Goal: Task Accomplishment & Management: Use online tool/utility

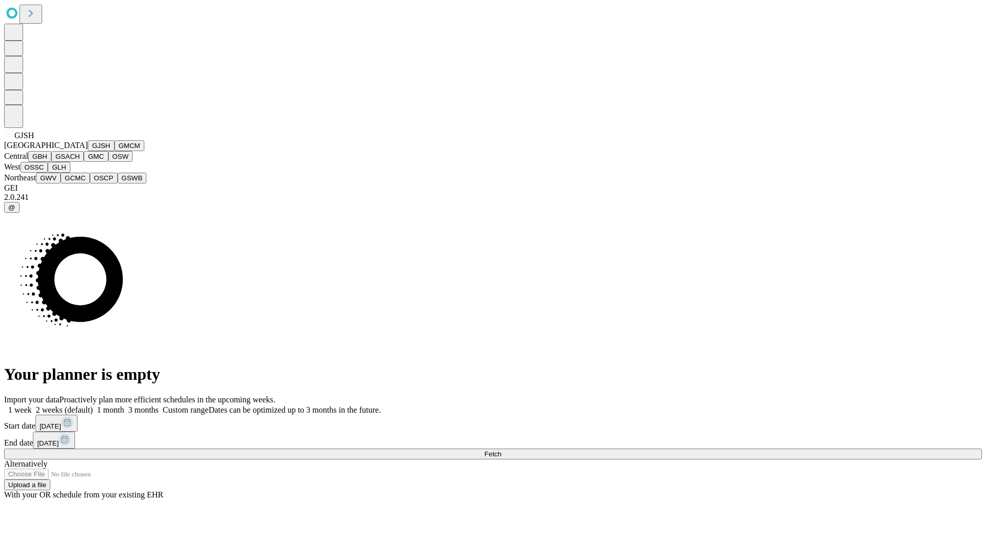
click at [88, 151] on button "GJSH" at bounding box center [101, 145] width 27 height 11
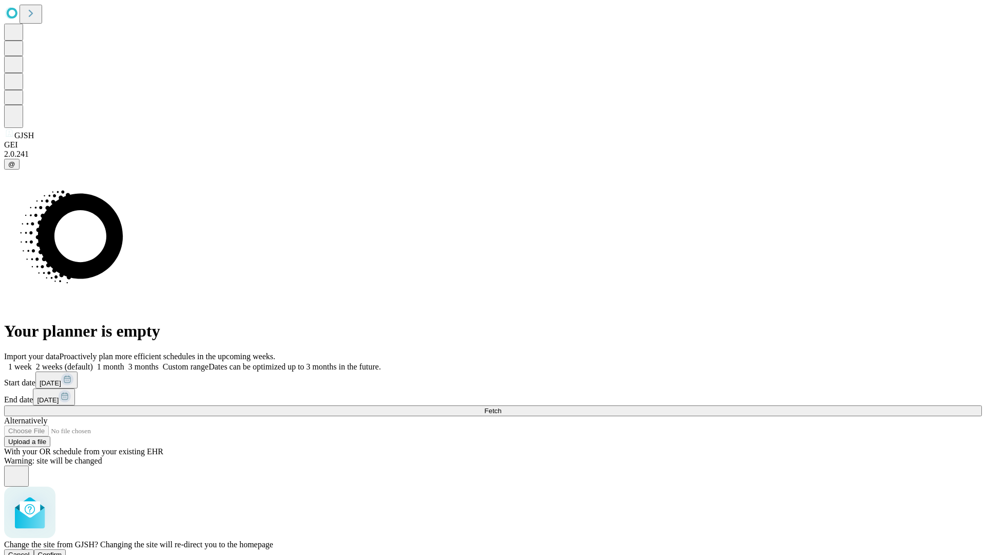
click at [62, 551] on span "Confirm" at bounding box center [50, 555] width 24 height 8
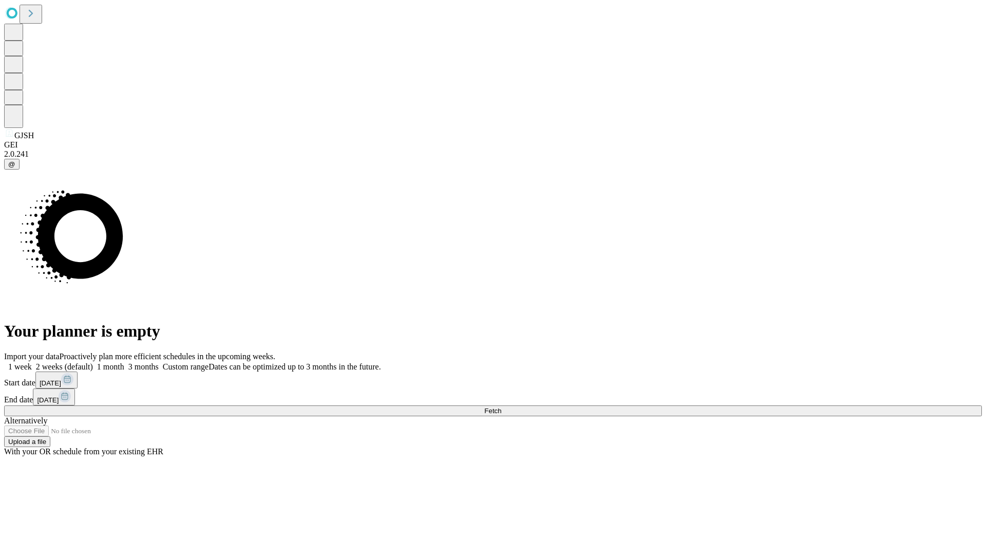
click at [124, 362] on label "1 month" at bounding box center [108, 366] width 31 height 9
click at [501, 407] on span "Fetch" at bounding box center [492, 411] width 17 height 8
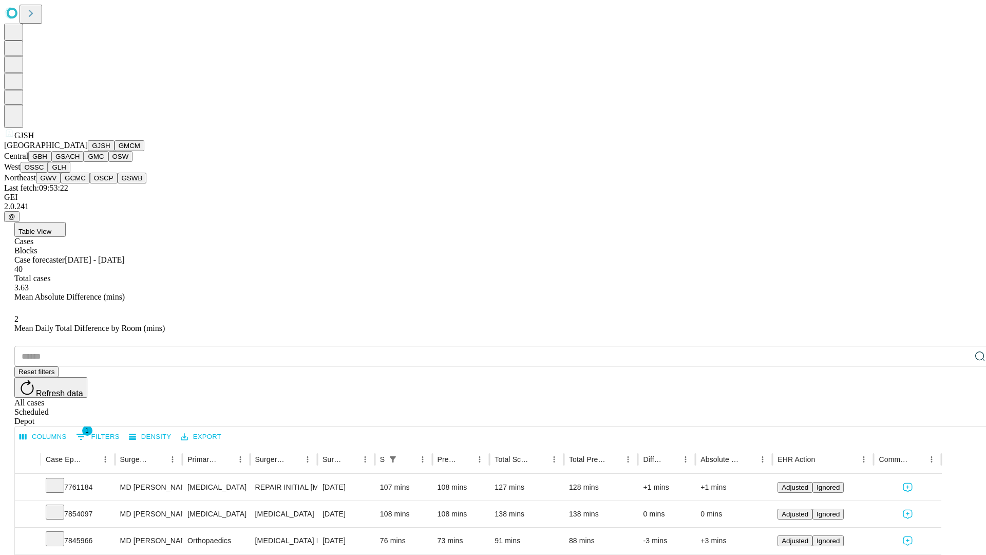
click at [115, 151] on button "GMCM" at bounding box center [130, 145] width 30 height 11
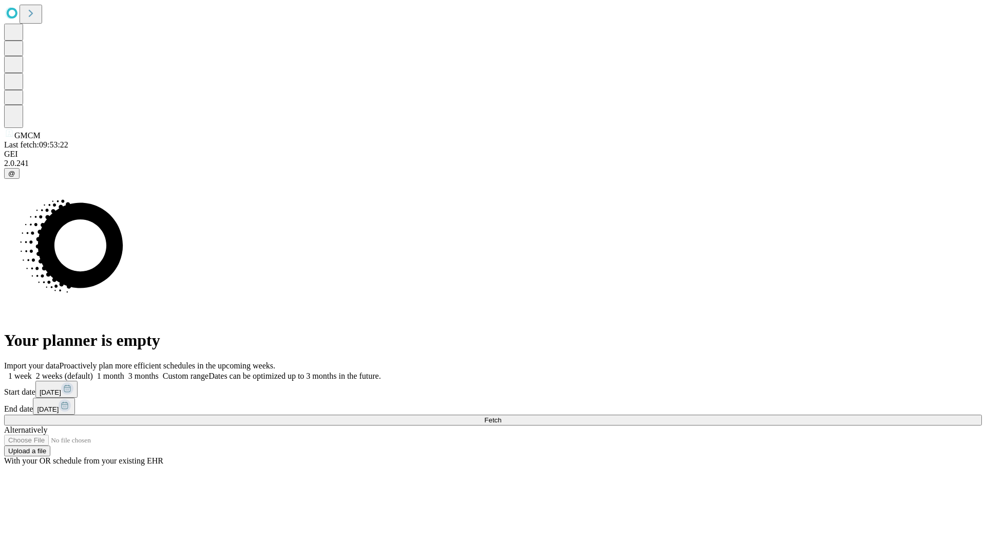
click at [124, 371] on label "1 month" at bounding box center [108, 375] width 31 height 9
click at [501, 416] on span "Fetch" at bounding box center [492, 420] width 17 height 8
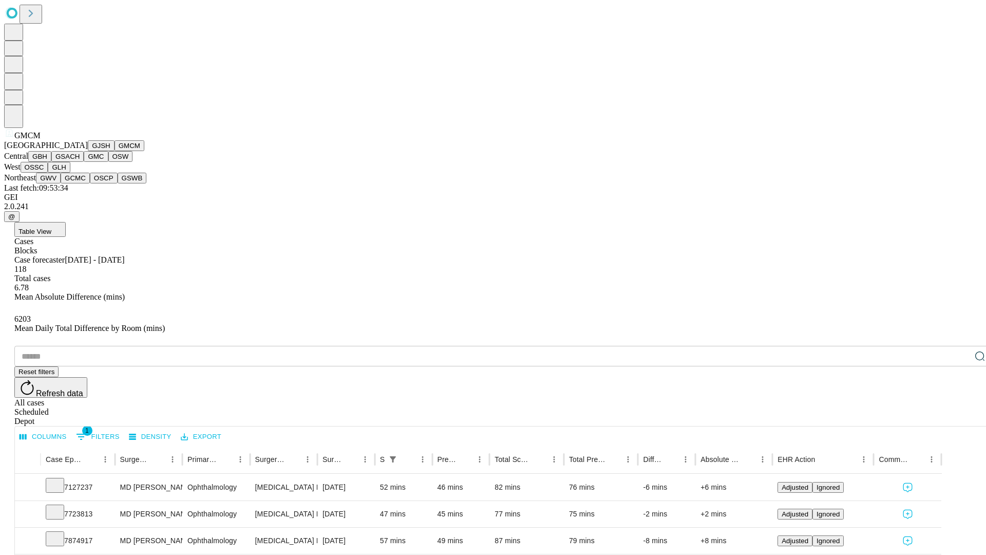
click at [51, 162] on button "GBH" at bounding box center [39, 156] width 23 height 11
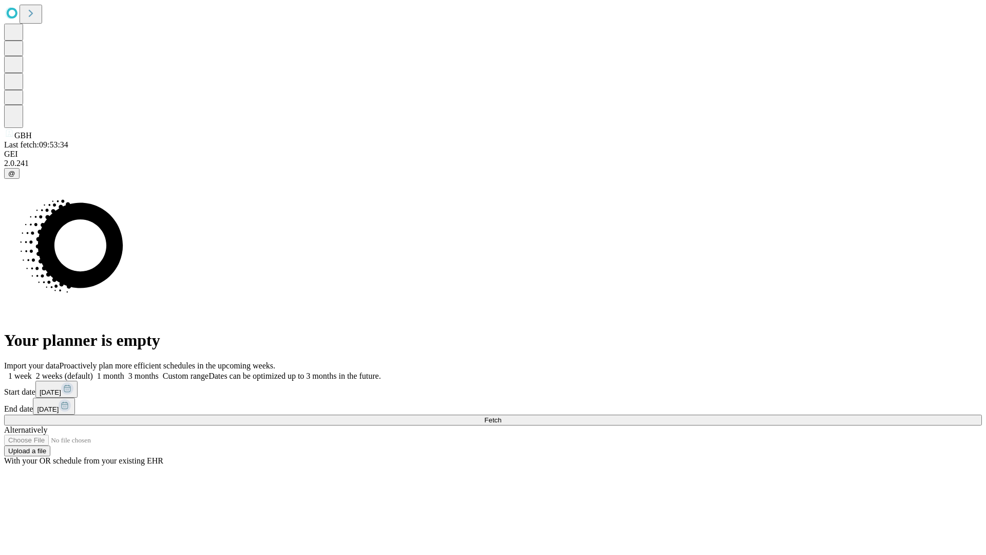
click at [124, 371] on label "1 month" at bounding box center [108, 375] width 31 height 9
click at [501, 416] on span "Fetch" at bounding box center [492, 420] width 17 height 8
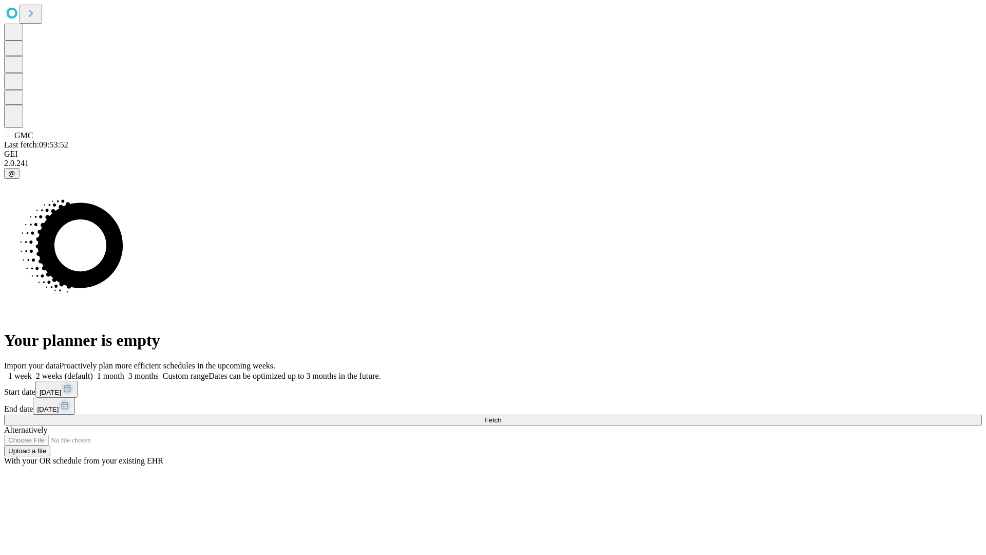
click at [501, 416] on span "Fetch" at bounding box center [492, 420] width 17 height 8
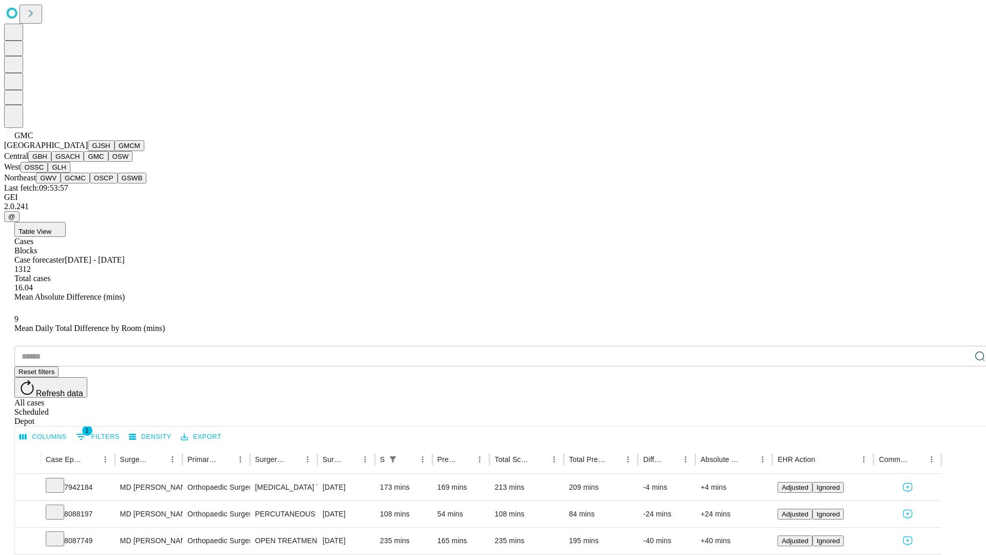
click at [108, 162] on button "OSW" at bounding box center [120, 156] width 25 height 11
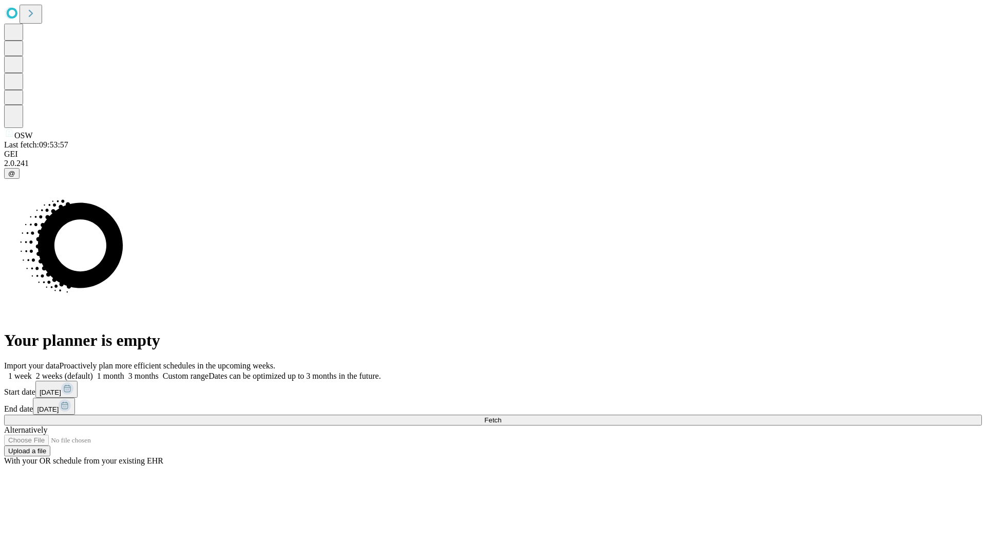
click at [124, 371] on label "1 month" at bounding box center [108, 375] width 31 height 9
click at [501, 416] on span "Fetch" at bounding box center [492, 420] width 17 height 8
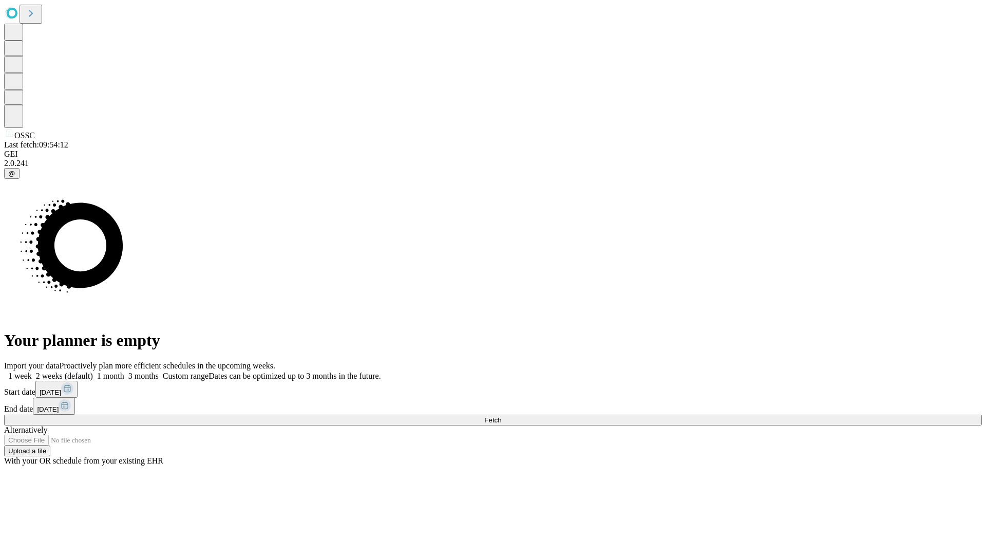
click at [124, 371] on label "1 month" at bounding box center [108, 375] width 31 height 9
click at [501, 416] on span "Fetch" at bounding box center [492, 420] width 17 height 8
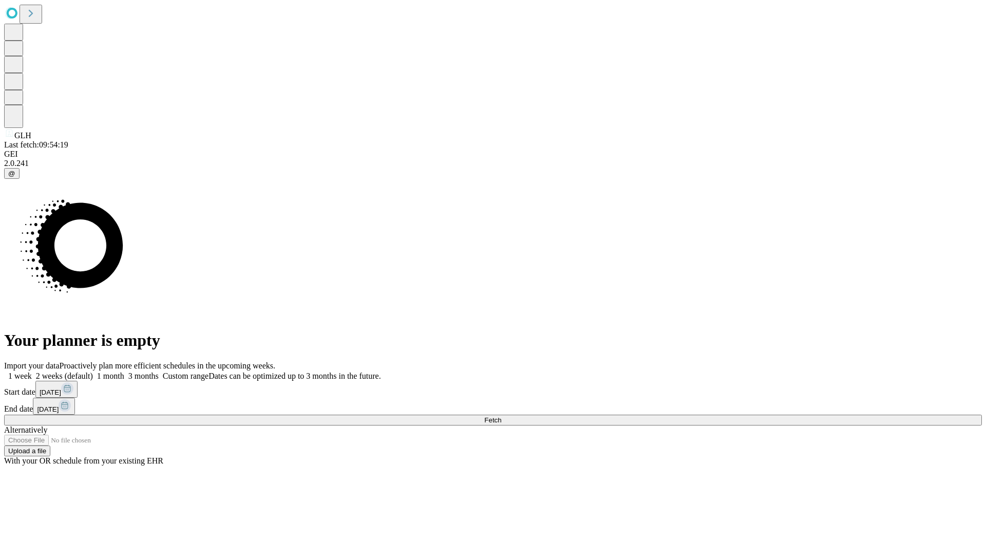
click at [501, 416] on span "Fetch" at bounding box center [492, 420] width 17 height 8
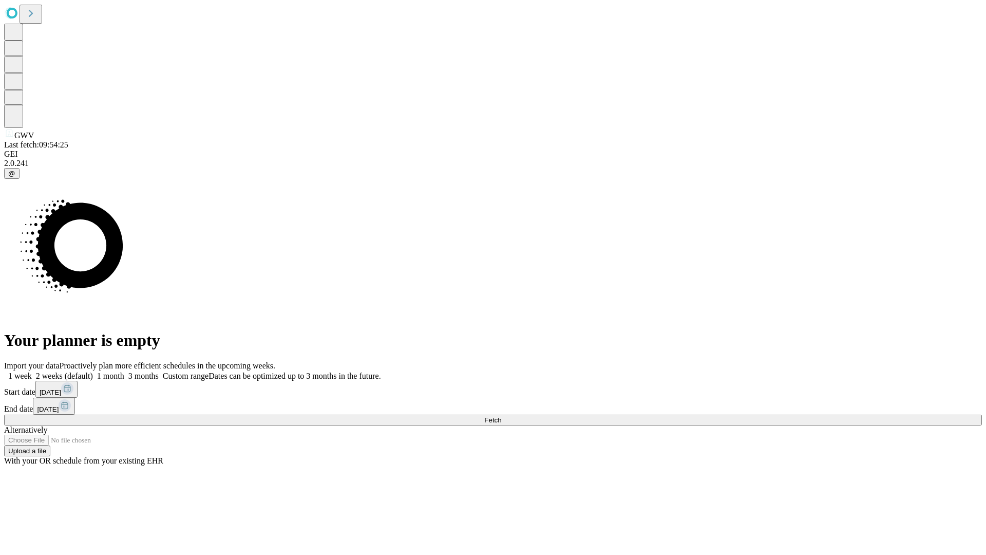
click at [124, 371] on label "1 month" at bounding box center [108, 375] width 31 height 9
click at [501, 416] on span "Fetch" at bounding box center [492, 420] width 17 height 8
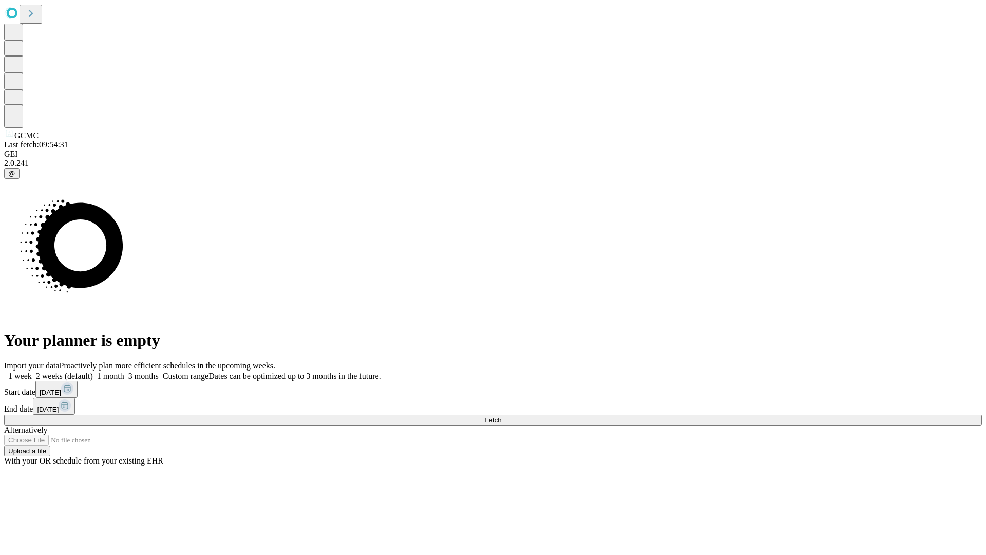
click at [124, 371] on label "1 month" at bounding box center [108, 375] width 31 height 9
click at [501, 416] on span "Fetch" at bounding box center [492, 420] width 17 height 8
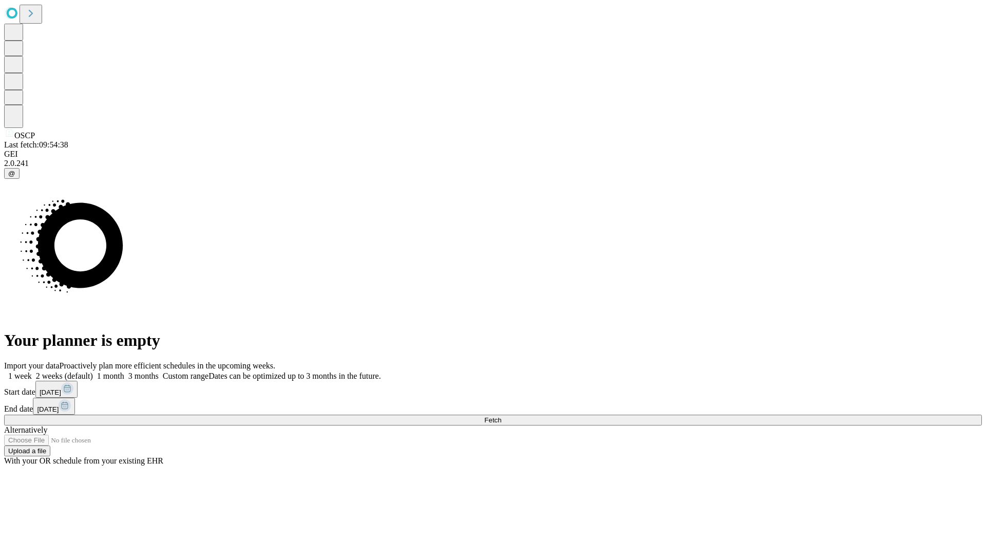
click at [501, 416] on span "Fetch" at bounding box center [492, 420] width 17 height 8
